Goal: Navigation & Orientation: Understand site structure

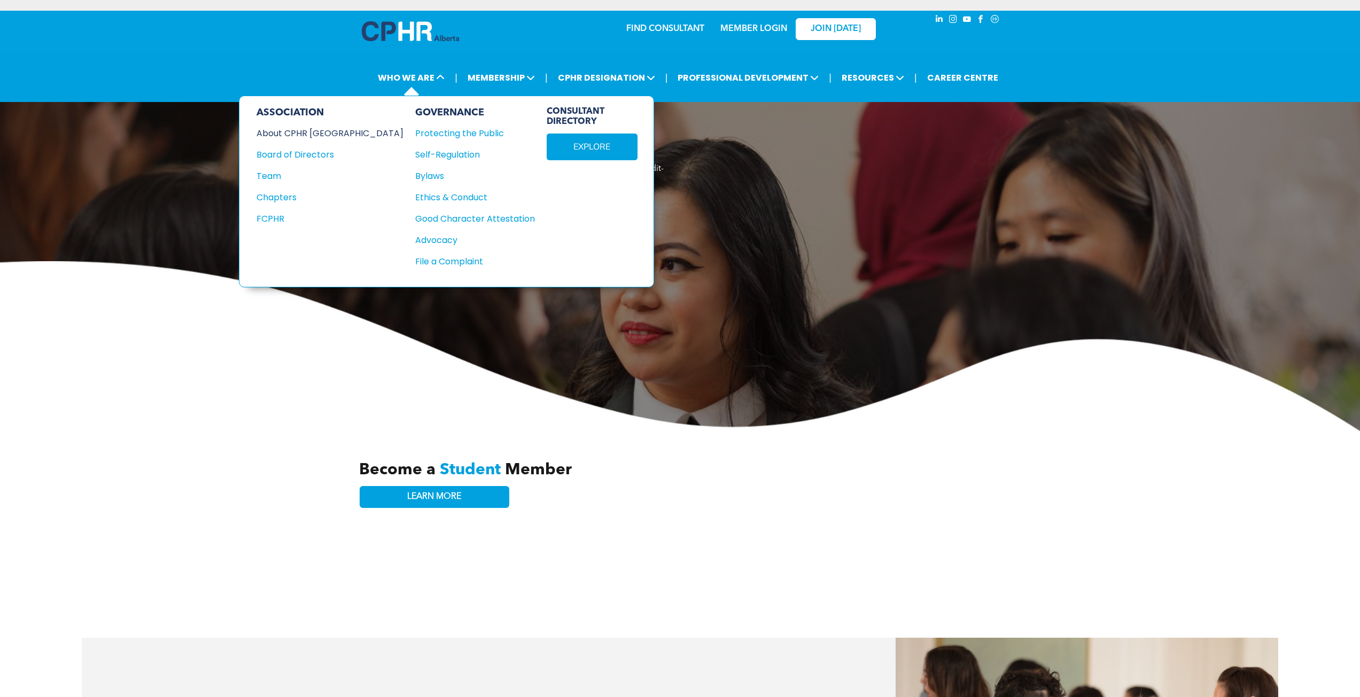
click at [311, 132] on div "About CPHR [GEOGRAPHIC_DATA]" at bounding box center [322, 133] width 133 height 13
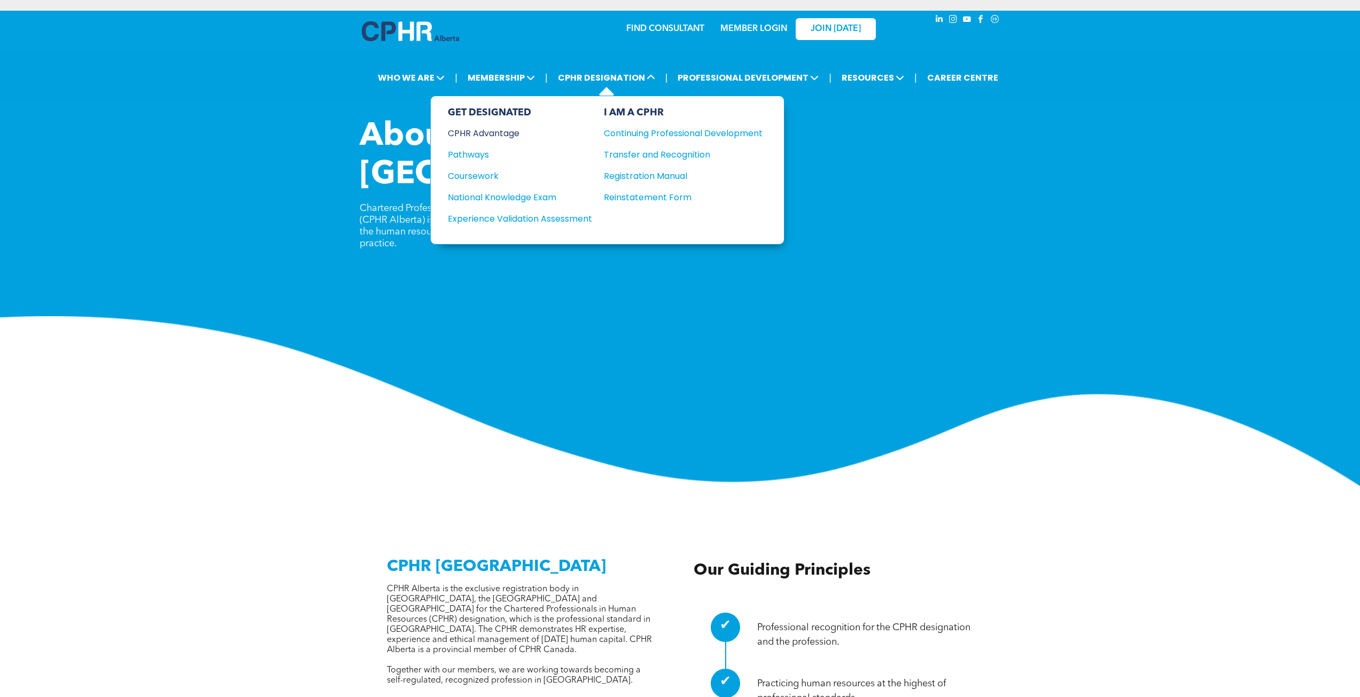
click at [494, 128] on div "CPHR Advantage" at bounding box center [513, 133] width 130 height 13
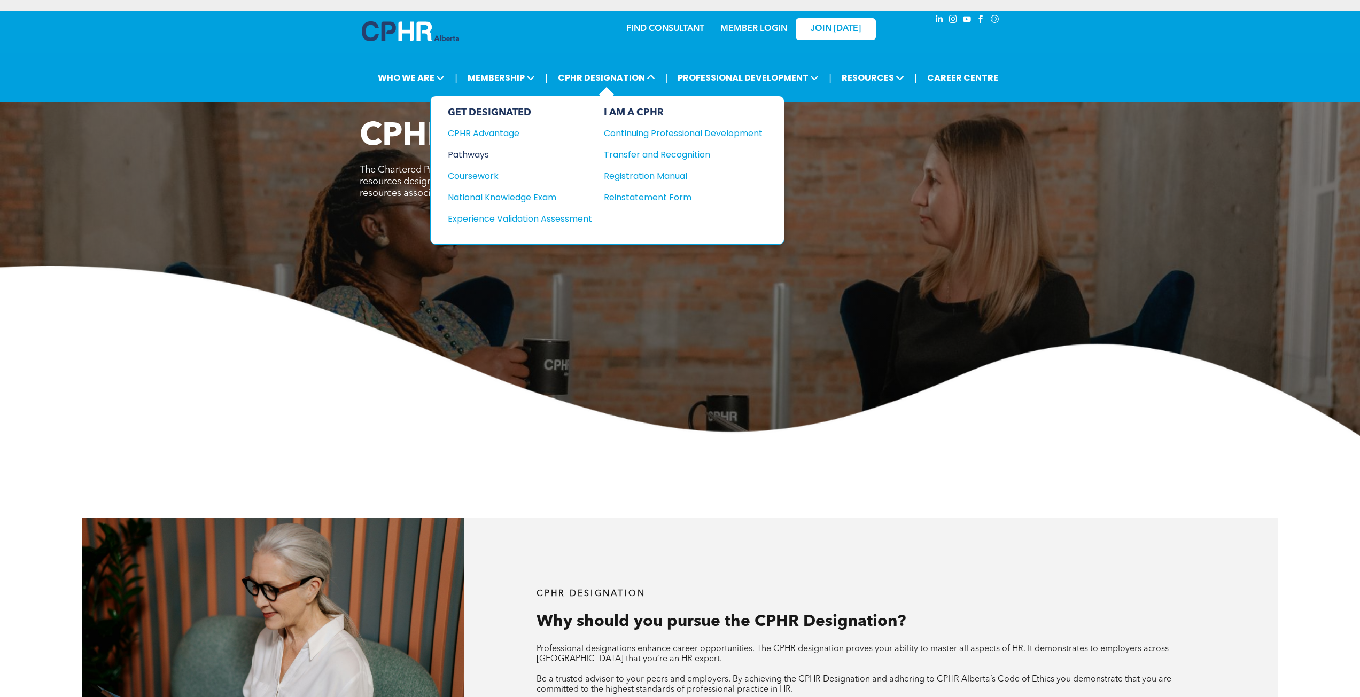
click at [470, 158] on div "Pathways" at bounding box center [513, 154] width 130 height 13
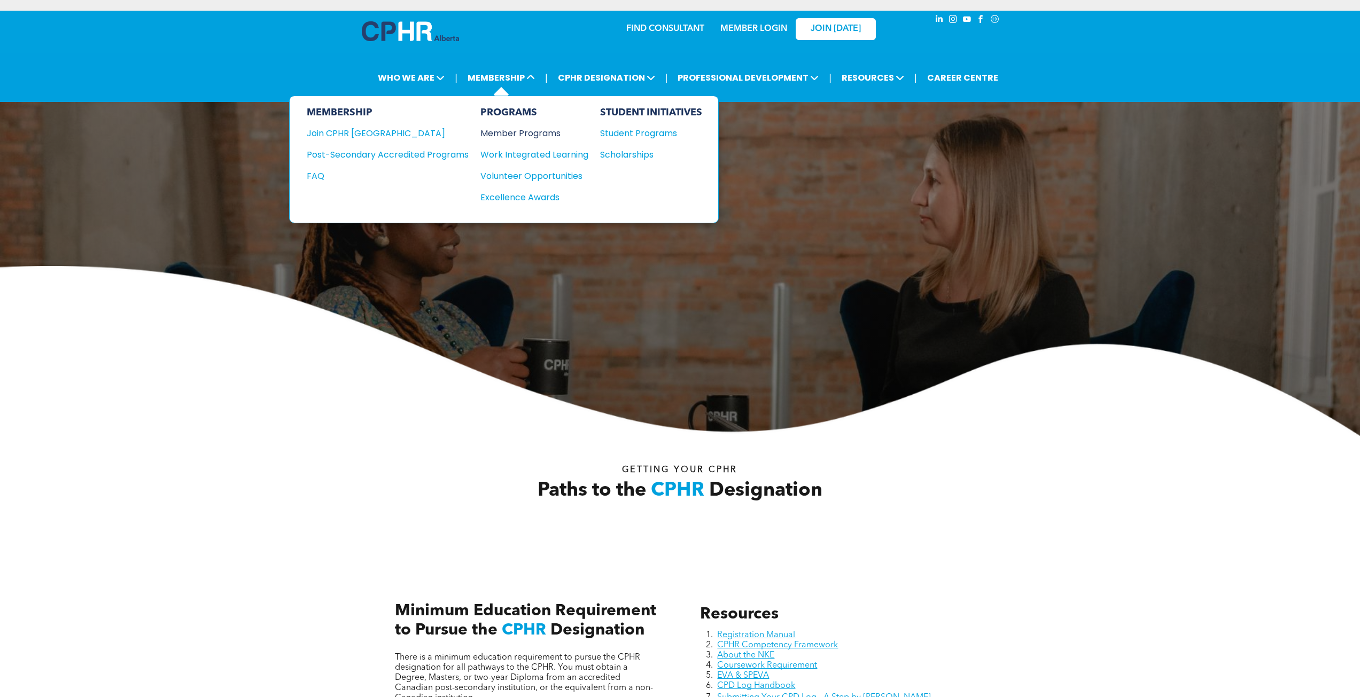
click at [518, 130] on div "Member Programs" at bounding box center [528, 133] width 97 height 13
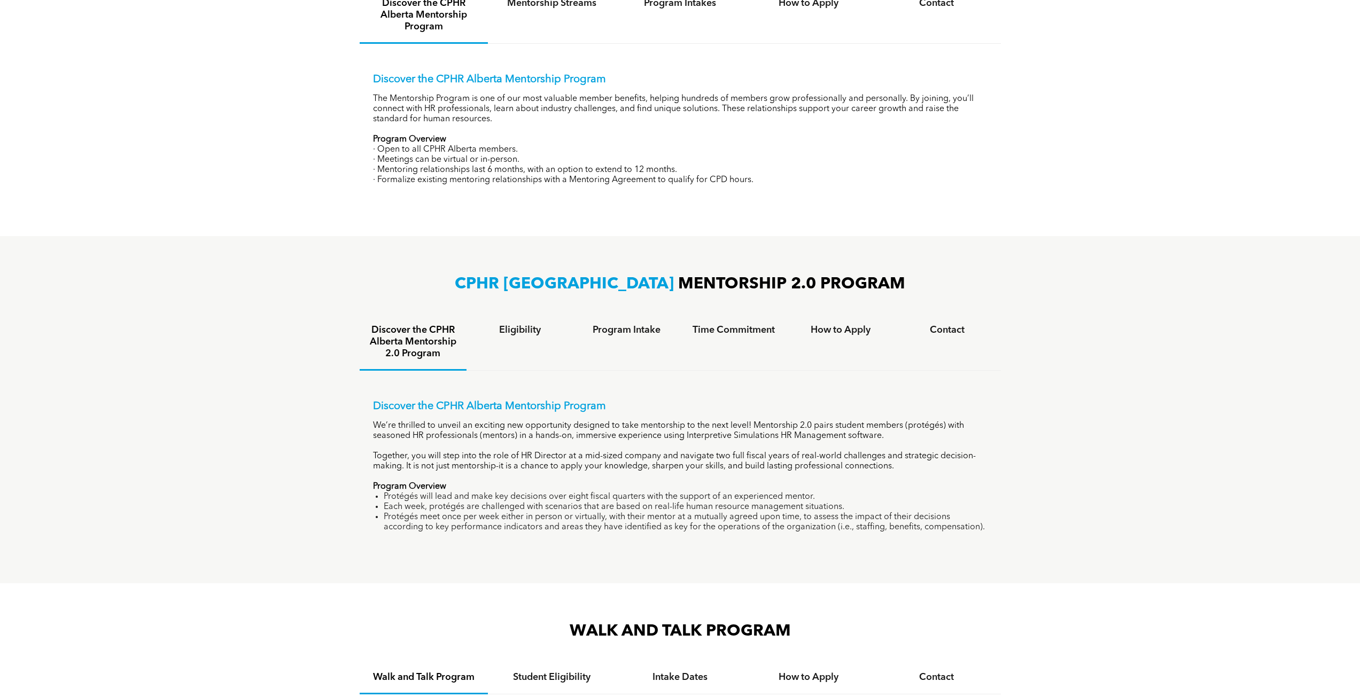
scroll to position [195, 0]
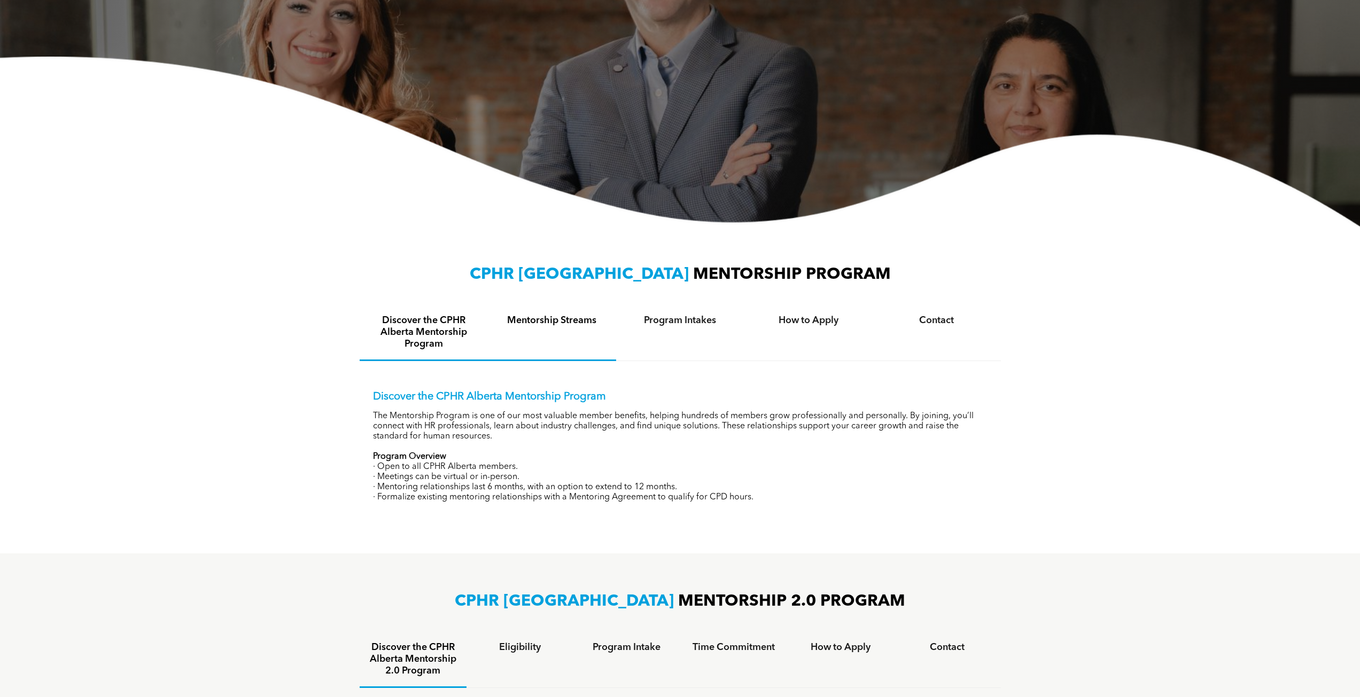
click at [554, 318] on h4 "Mentorship Streams" at bounding box center [551, 321] width 109 height 12
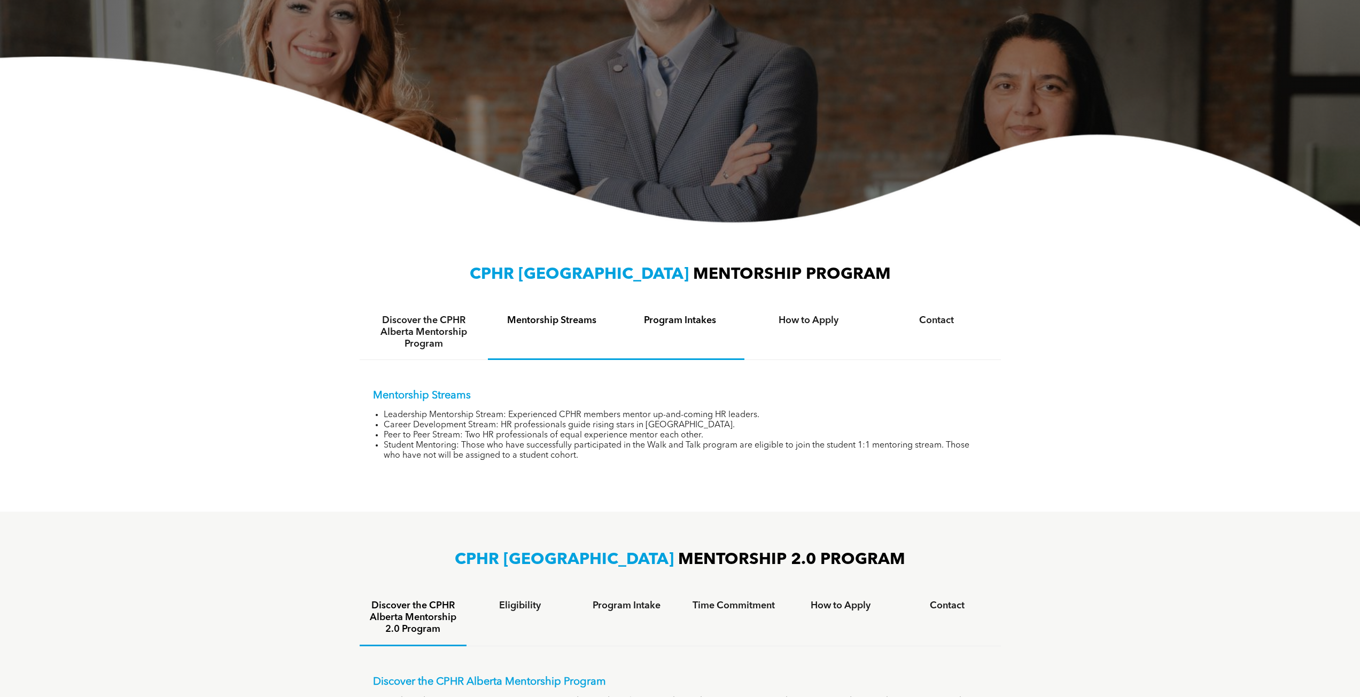
click at [669, 330] on div "Program Intakes" at bounding box center [680, 332] width 128 height 55
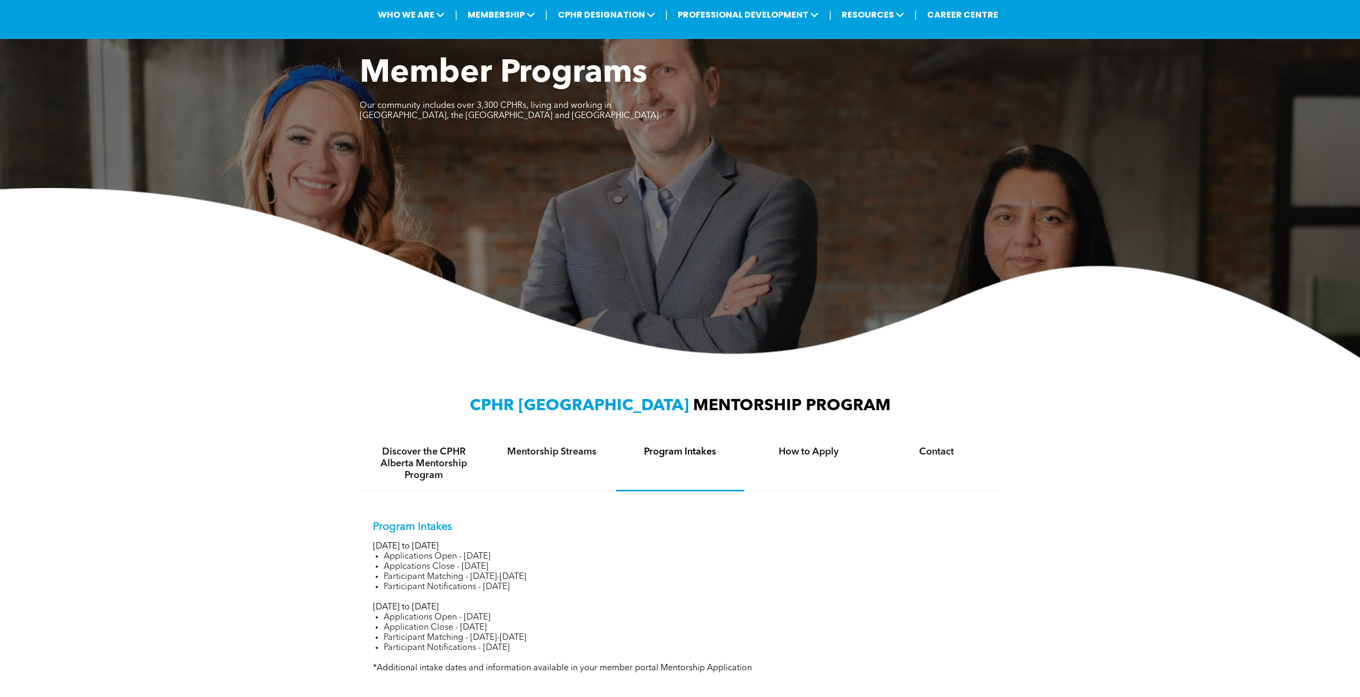
scroll to position [0, 0]
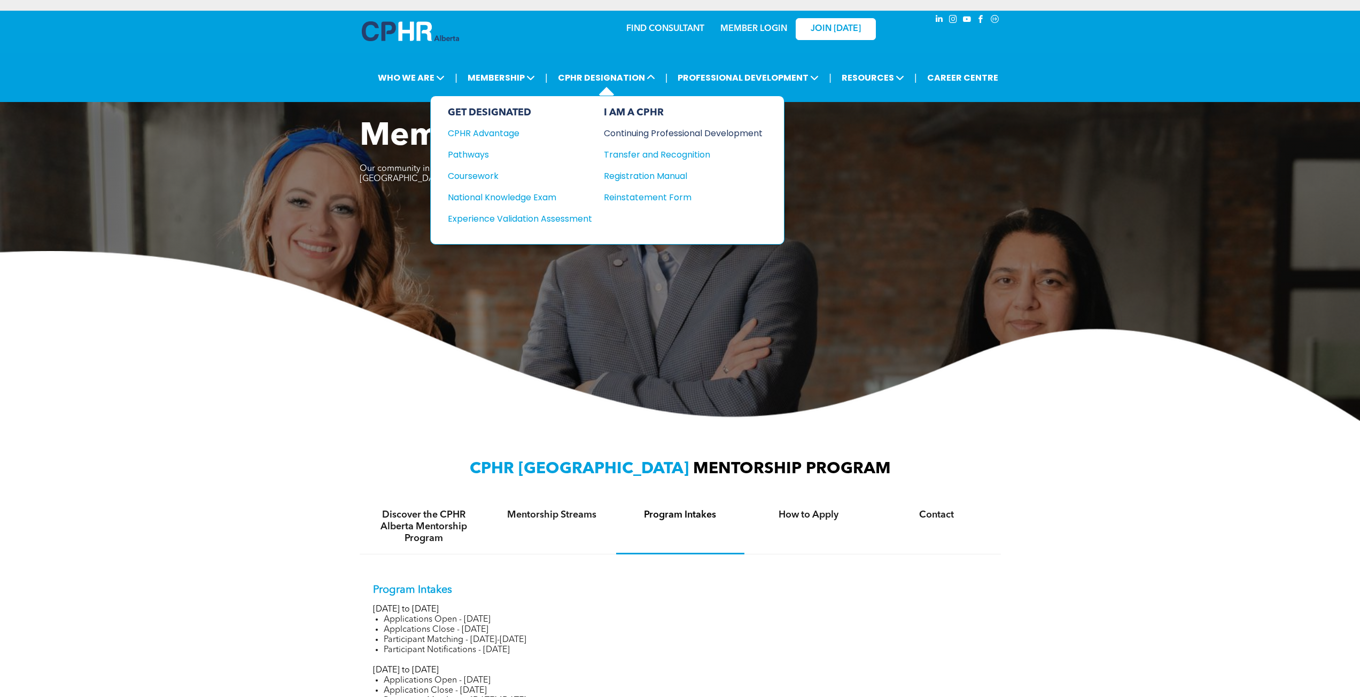
click at [651, 134] on div "Continuing Professional Development" at bounding box center [675, 133] width 143 height 13
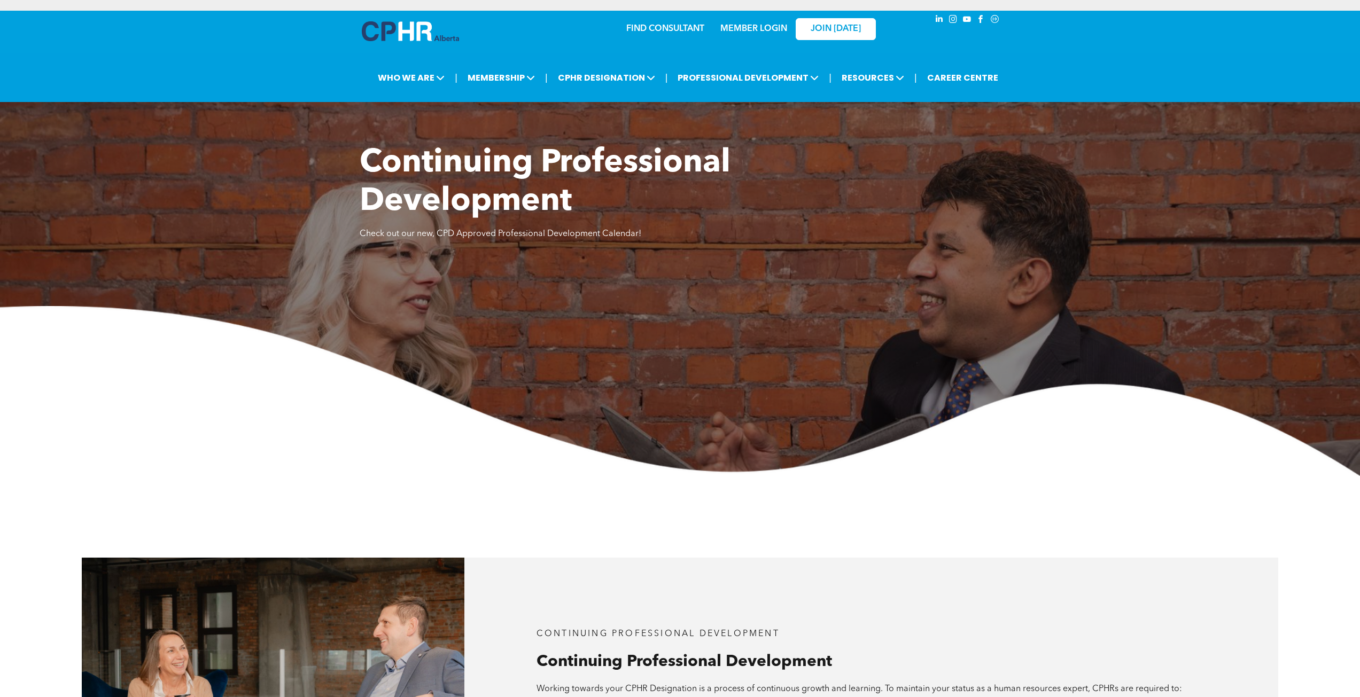
click at [751, 28] on link "MEMBER LOGIN" at bounding box center [753, 29] width 67 height 9
